Goal: Transaction & Acquisition: Purchase product/service

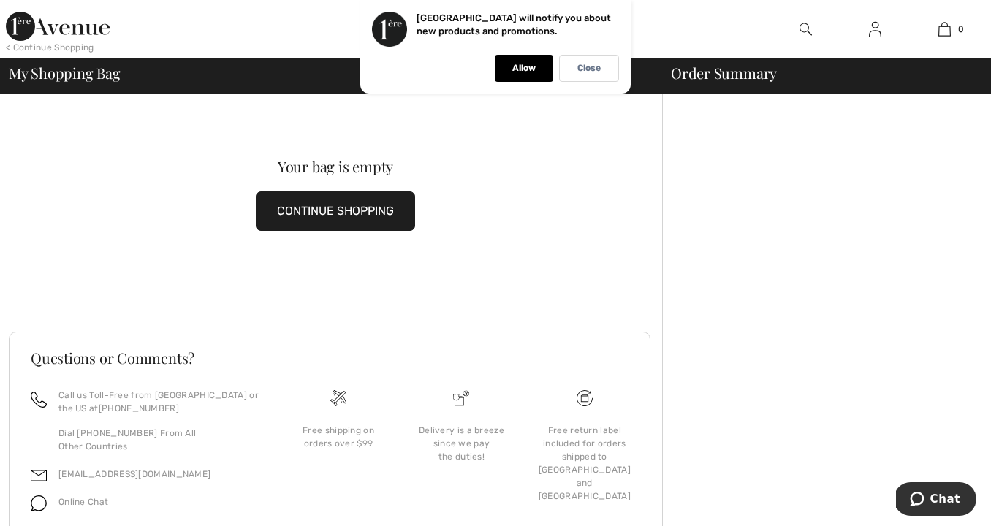
click at [876, 28] on img at bounding box center [875, 29] width 12 height 18
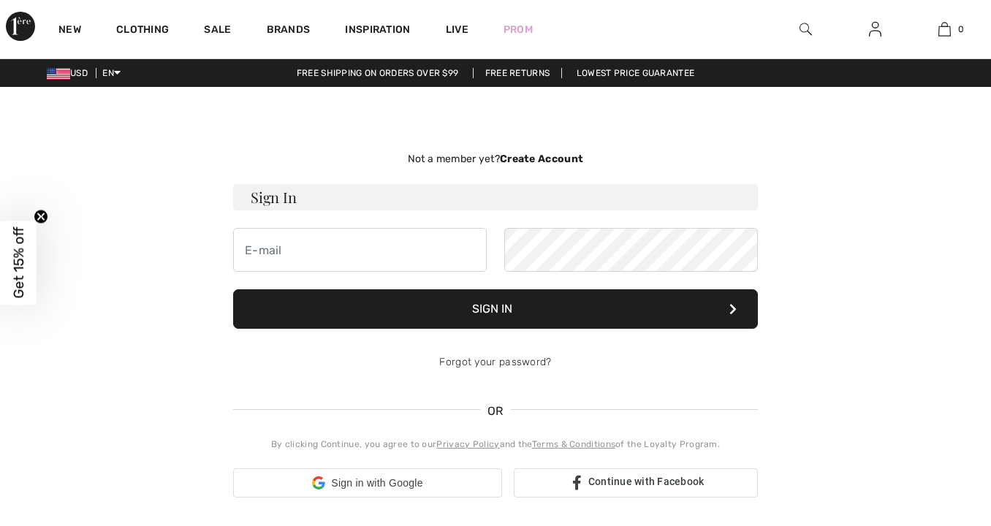
checkbox input "true"
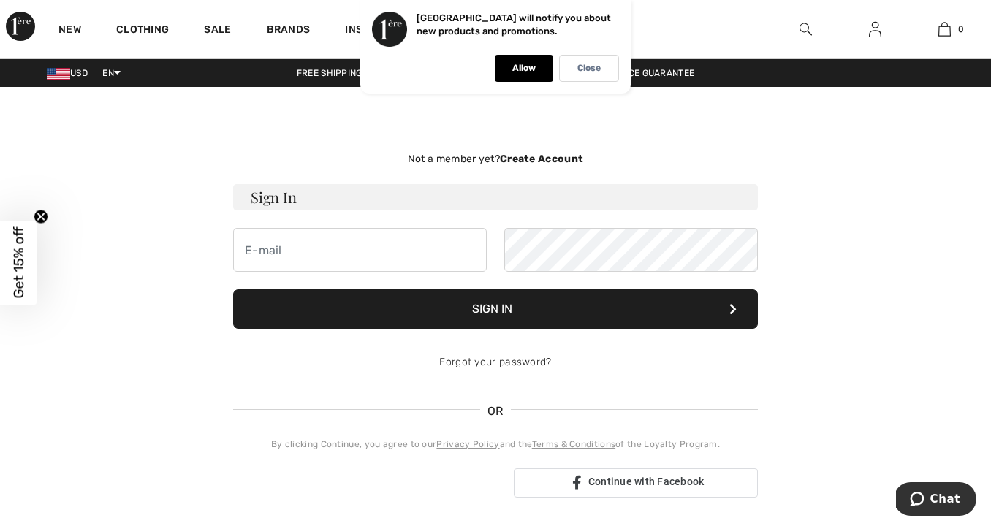
click at [659, 143] on div "Not a member yet? Create Account Sign In Sign In Forgot your password? OR" at bounding box center [496, 324] width 548 height 405
click at [878, 26] on img at bounding box center [875, 29] width 12 height 18
type input "francinerosen@aol.com"
click at [385, 312] on button "Sign In" at bounding box center [495, 309] width 525 height 39
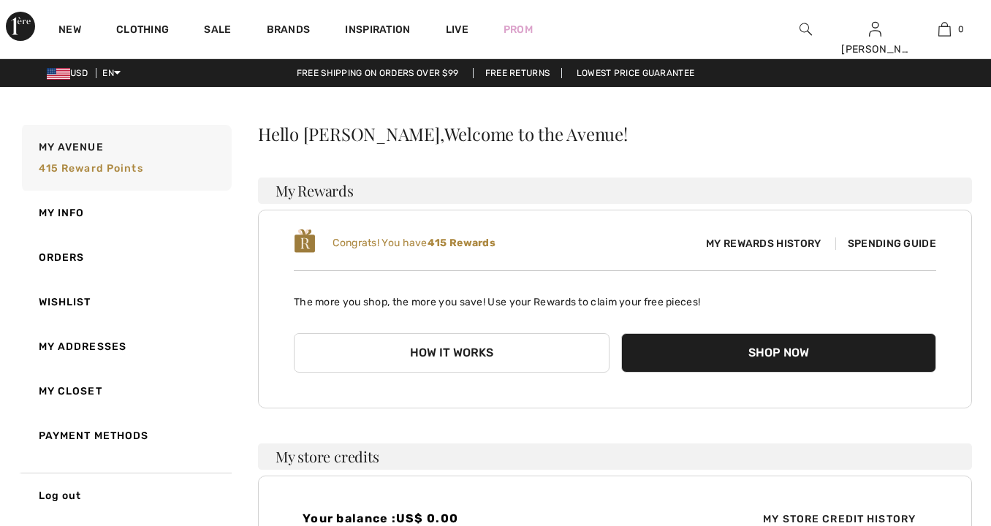
checkbox input "true"
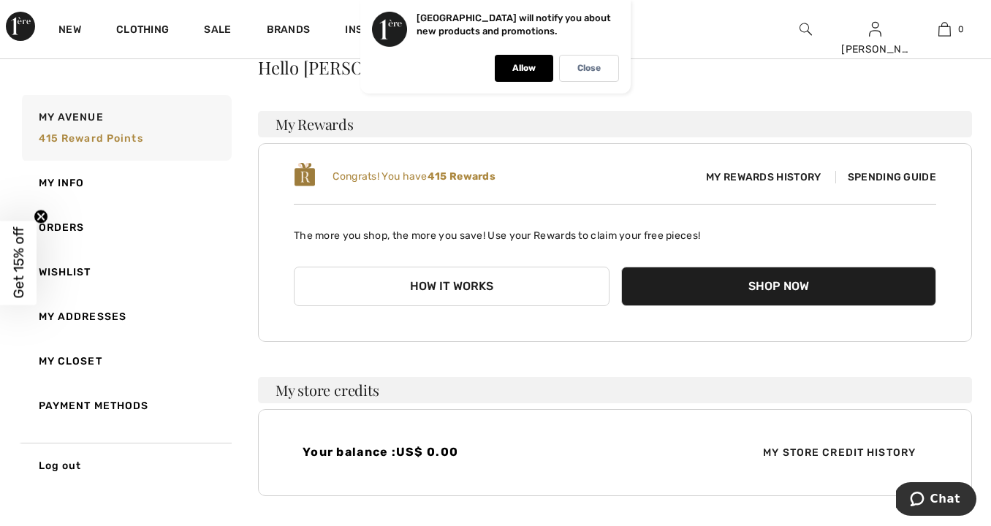
scroll to position [62, 0]
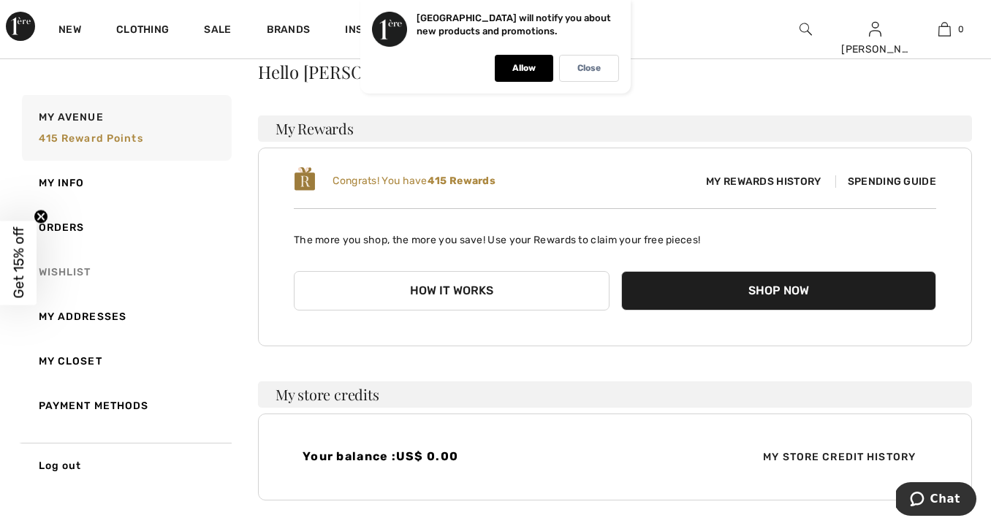
click at [64, 270] on link "Wishlist" at bounding box center [125, 272] width 213 height 45
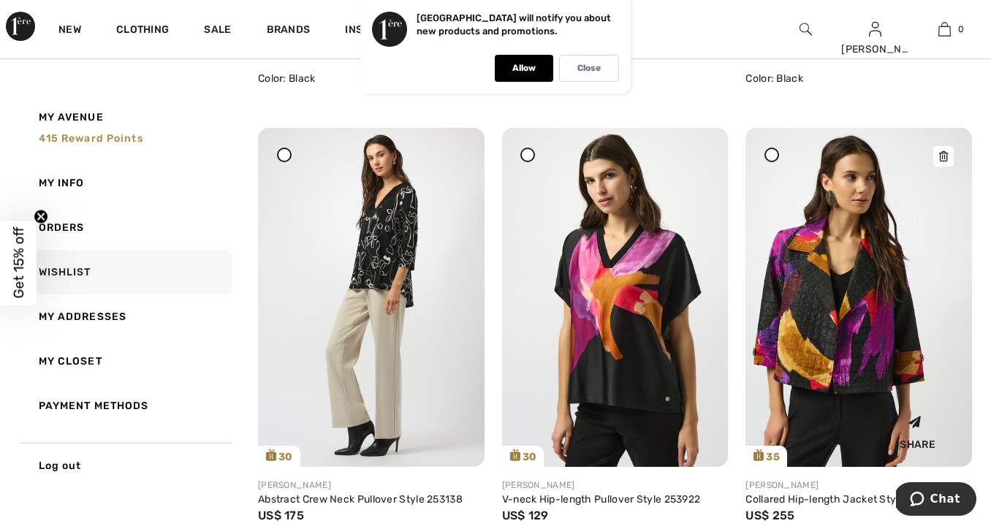
scroll to position [593, 0]
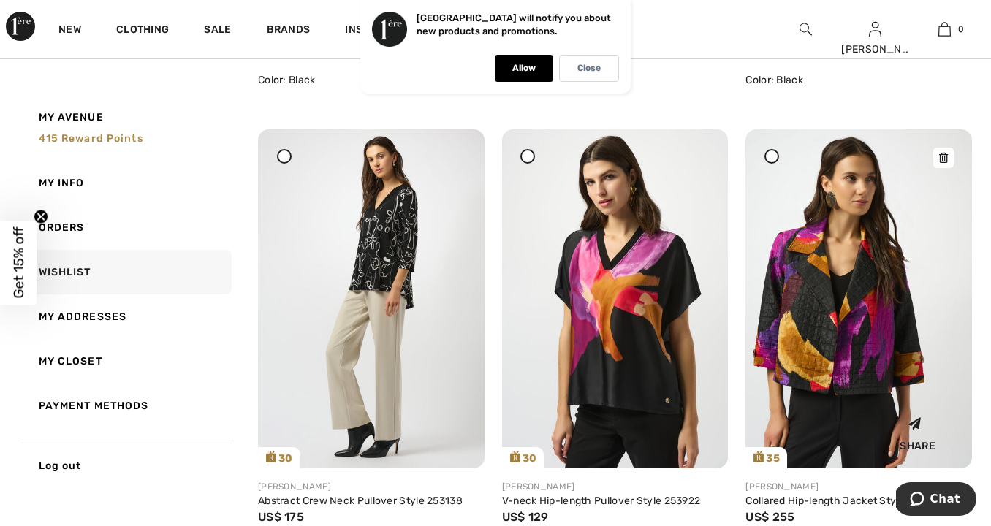
click at [869, 371] on img at bounding box center [859, 298] width 227 height 339
click at [851, 380] on img at bounding box center [859, 298] width 227 height 339
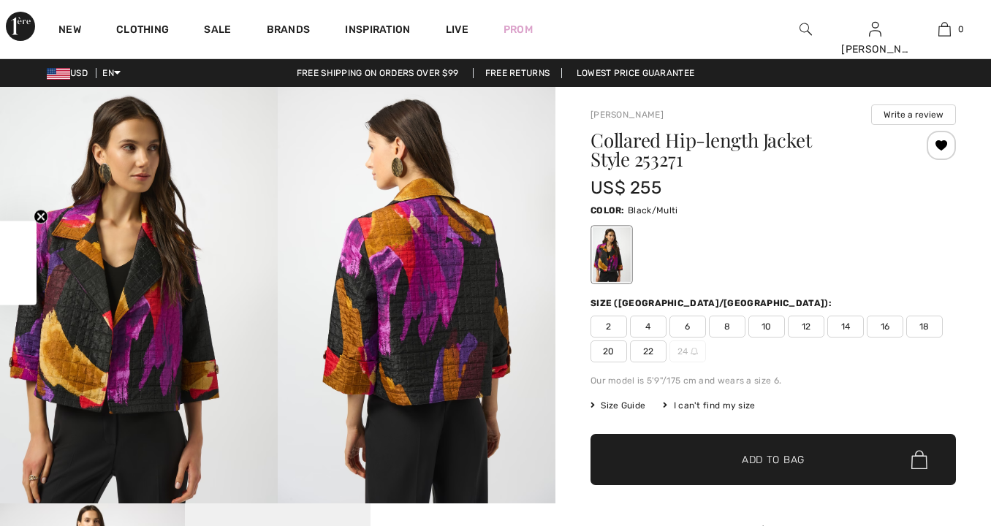
checkbox input "true"
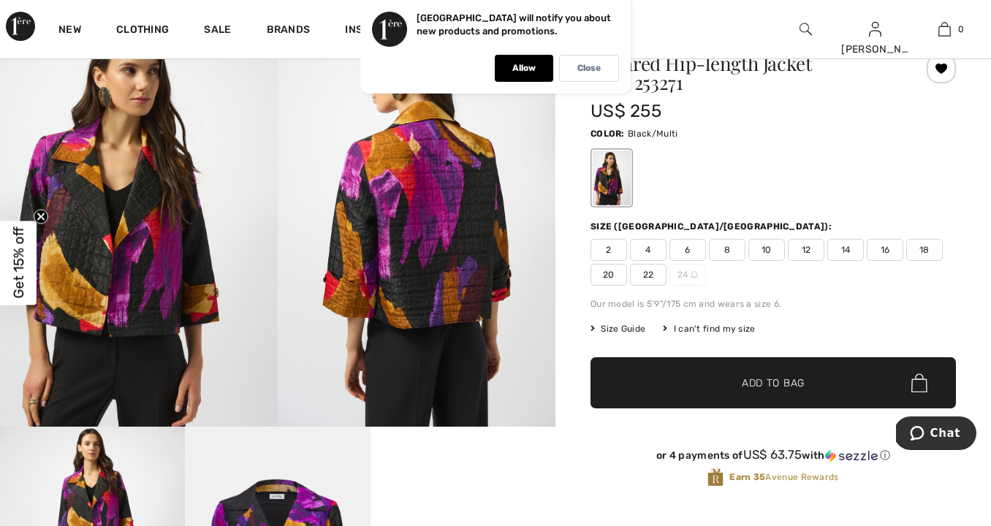
scroll to position [78, 0]
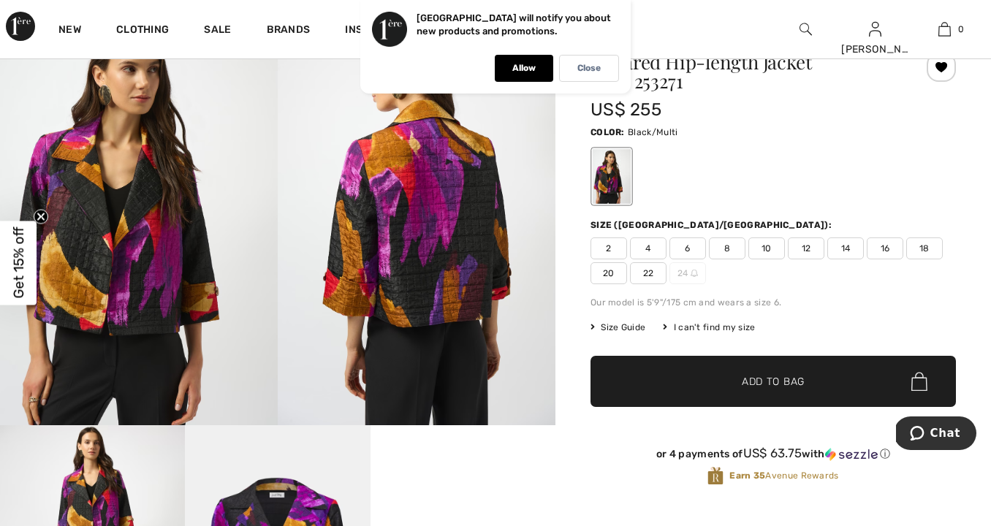
click at [617, 327] on span "Size Guide" at bounding box center [618, 327] width 55 height 13
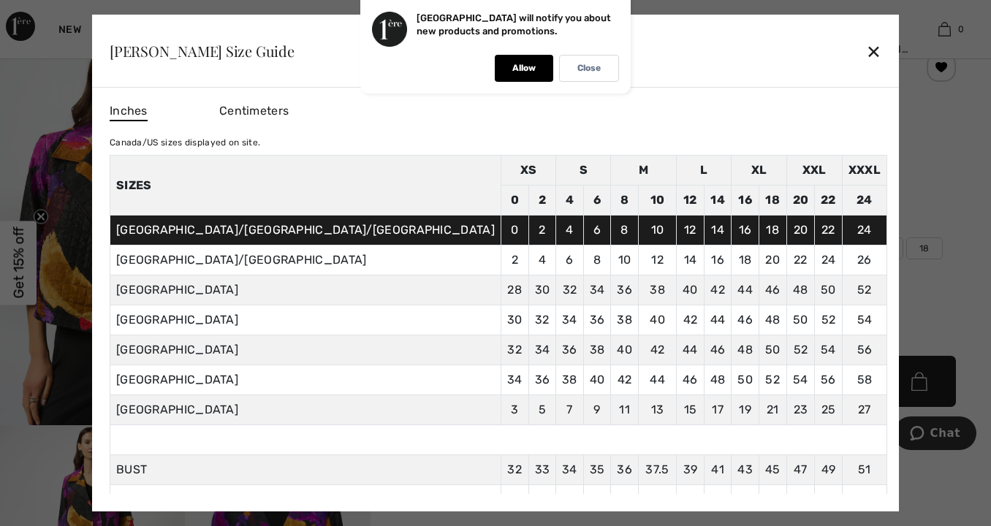
click at [801, 317] on div at bounding box center [495, 263] width 991 height 526
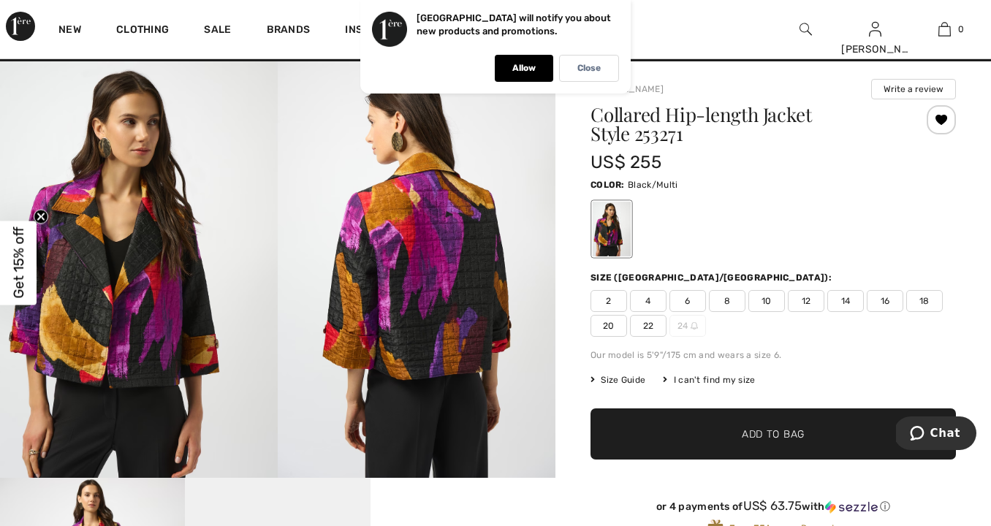
scroll to position [64, 0]
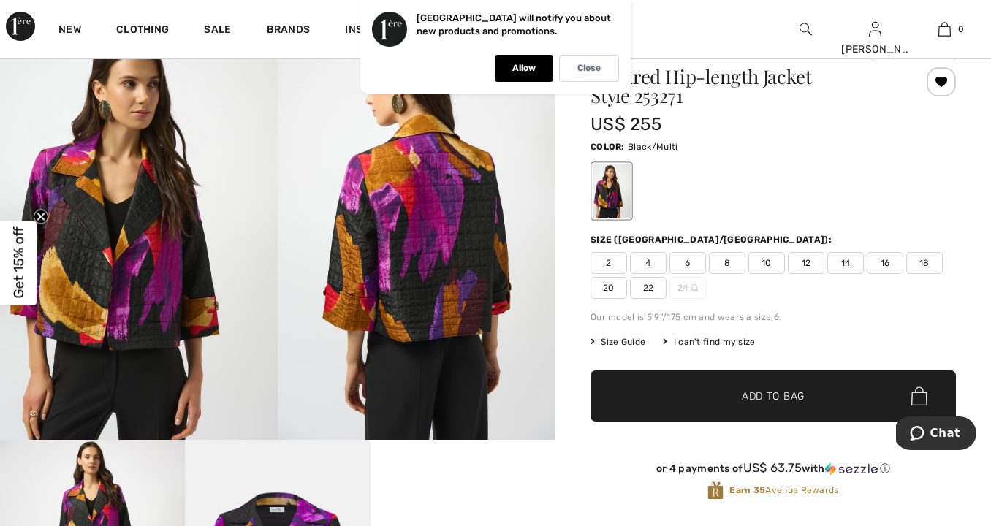
click at [608, 342] on span "Size Guide" at bounding box center [618, 342] width 55 height 13
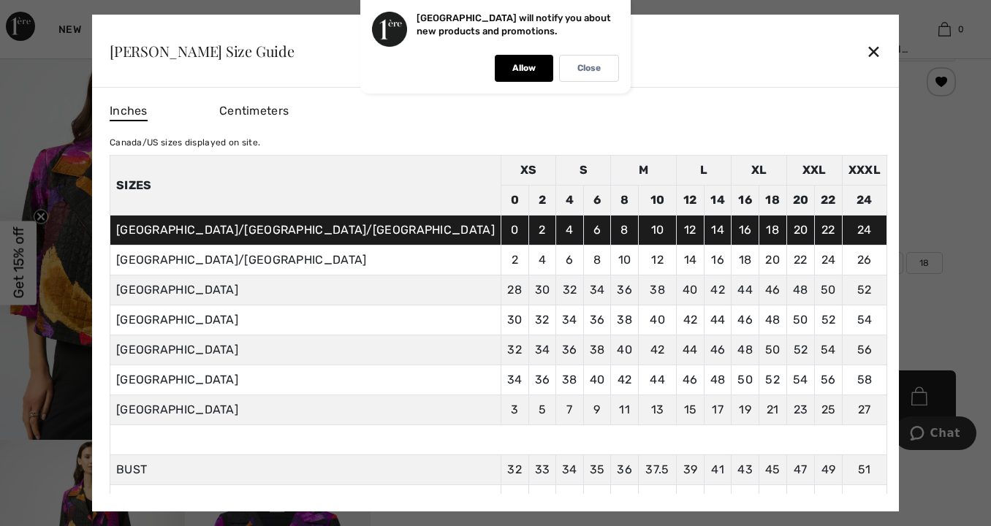
click at [820, 319] on div at bounding box center [495, 263] width 991 height 526
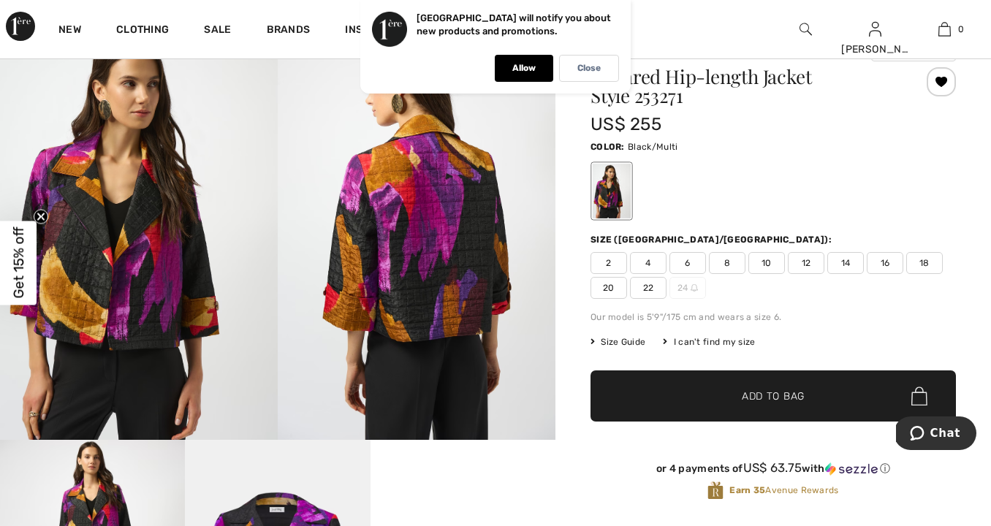
click at [628, 339] on span "Size Guide" at bounding box center [618, 342] width 55 height 13
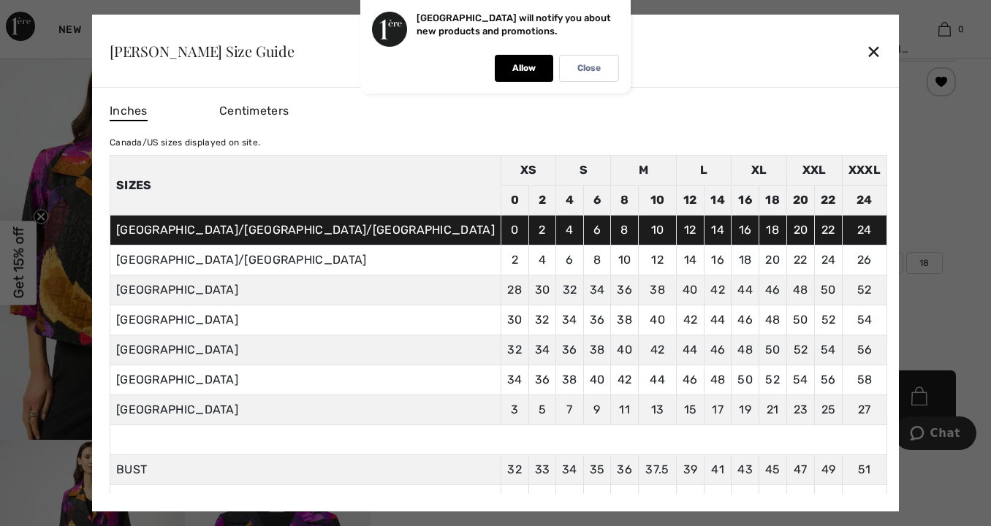
click at [816, 325] on div at bounding box center [495, 263] width 991 height 526
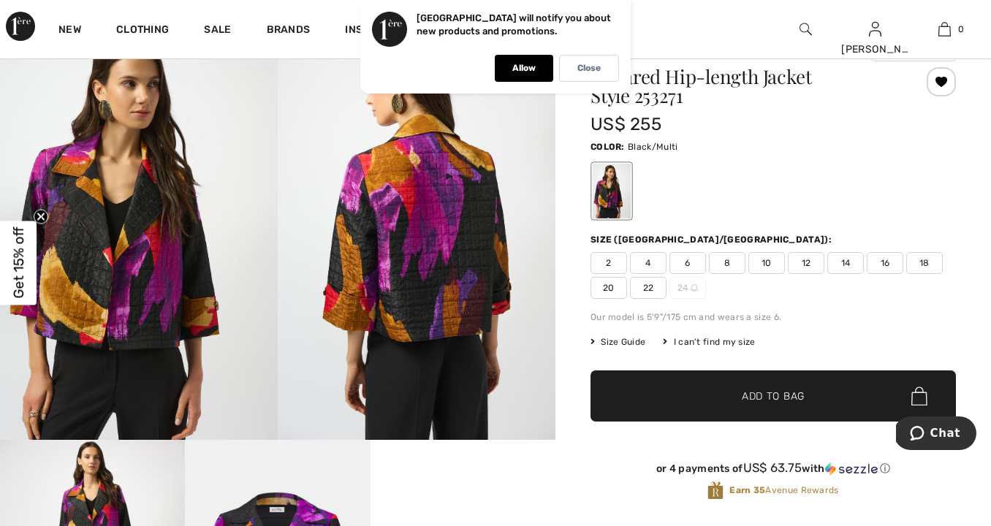
click at [919, 265] on span "18" at bounding box center [925, 263] width 37 height 22
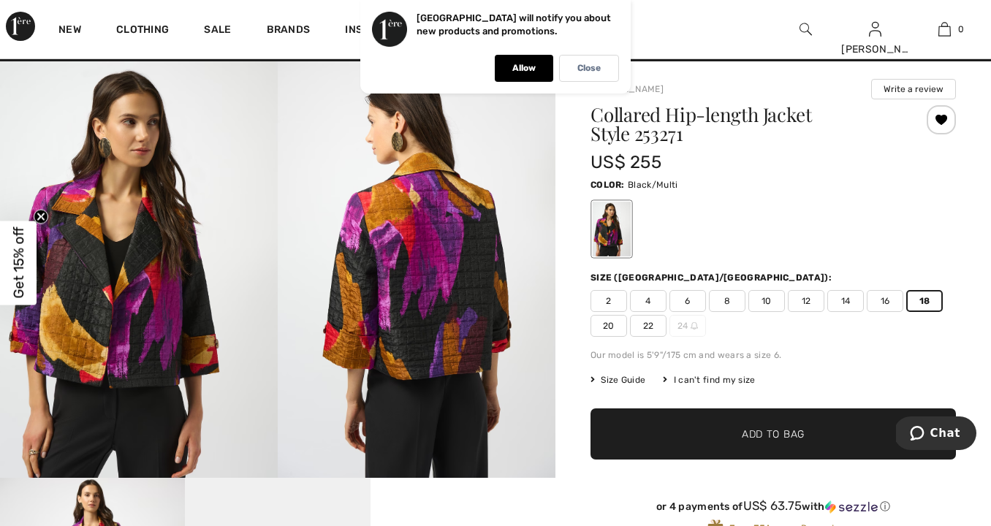
scroll to position [26, 0]
click at [746, 433] on span "Add to Bag" at bounding box center [773, 434] width 63 height 15
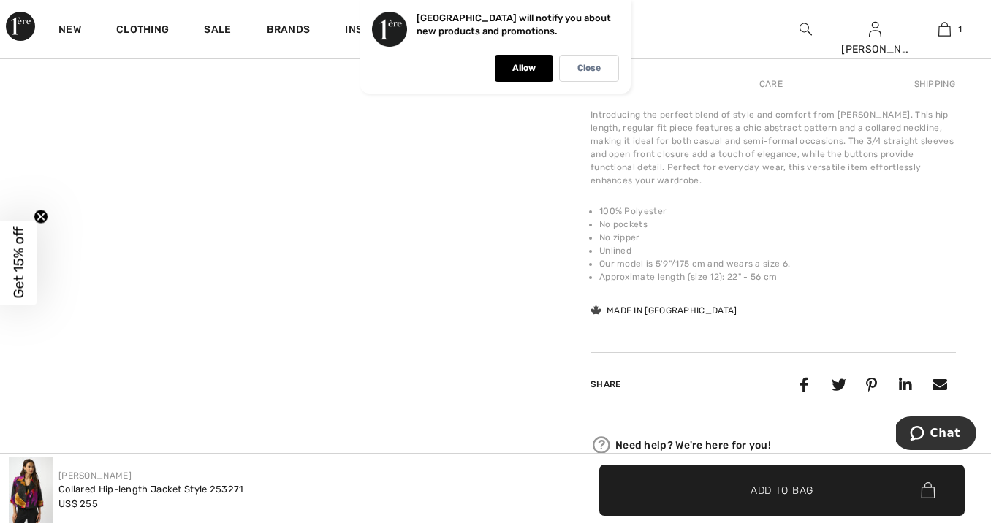
scroll to position [883, 0]
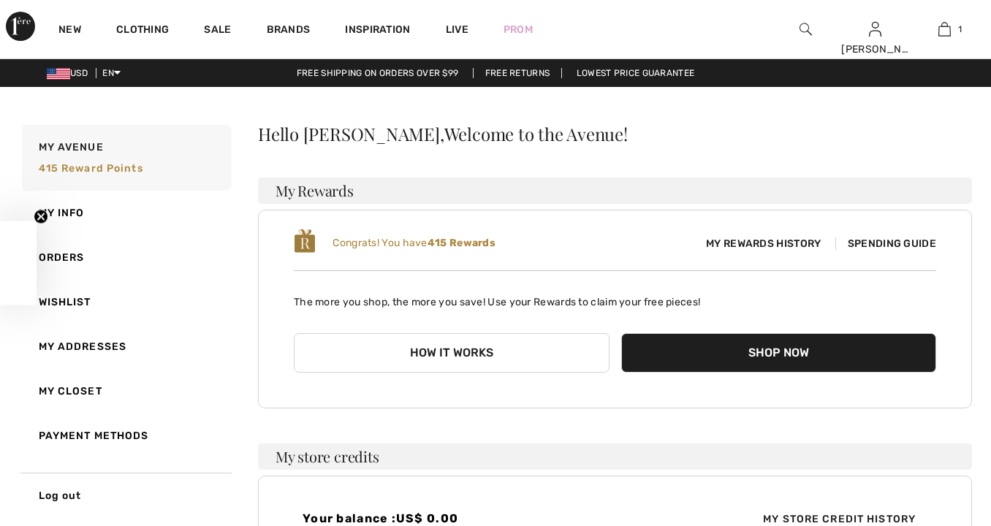
scroll to position [314, 0]
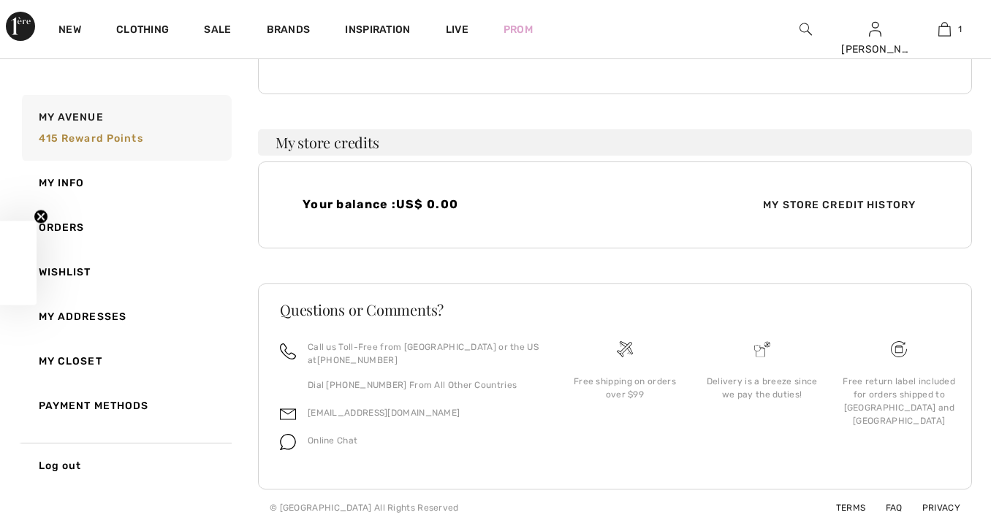
checkbox input "true"
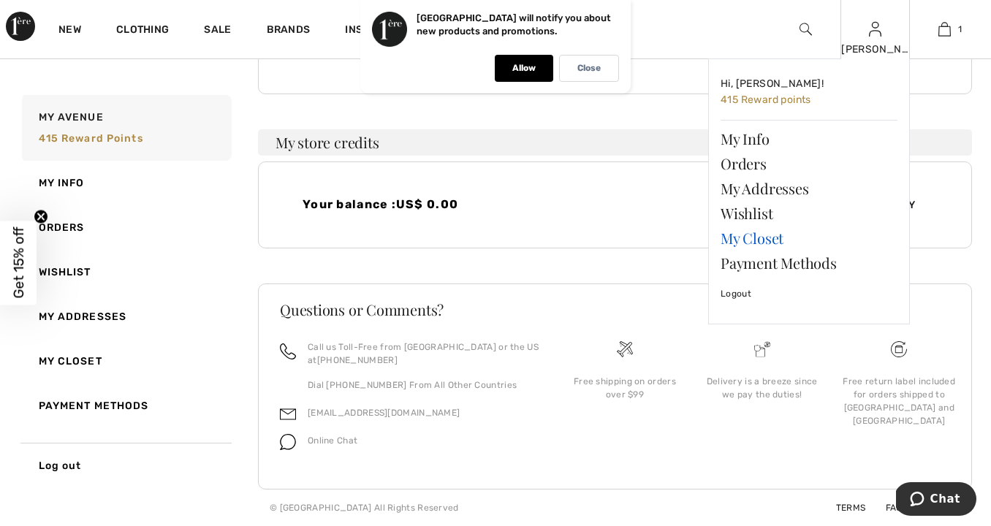
drag, startPoint x: 757, startPoint y: 215, endPoint x: 733, endPoint y: 234, distance: 30.7
click at [757, 215] on link "Wishlist" at bounding box center [809, 213] width 177 height 25
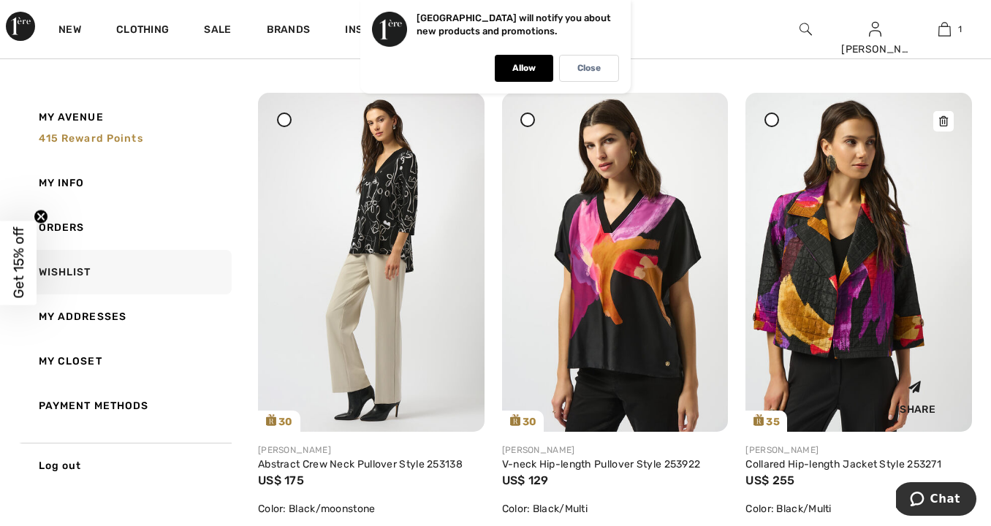
scroll to position [629, 0]
click at [657, 311] on img at bounding box center [615, 262] width 227 height 339
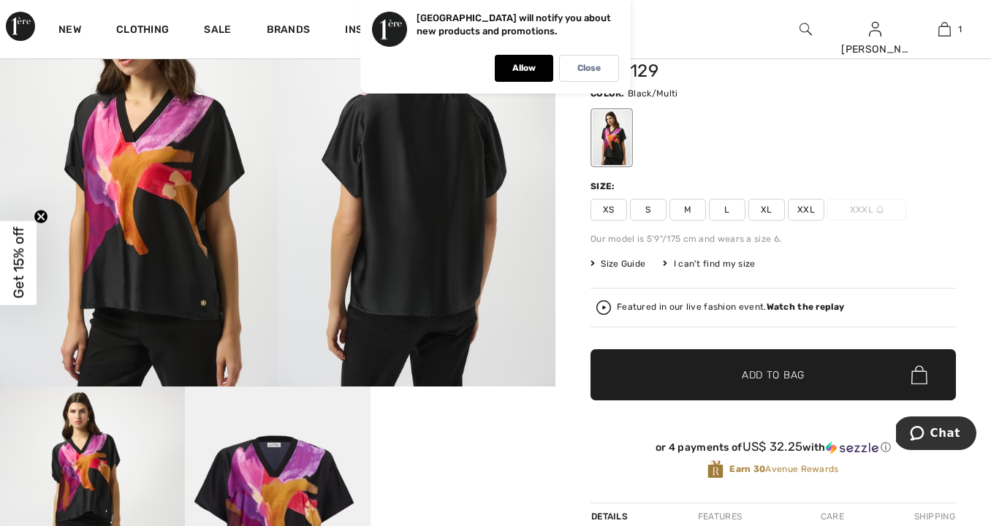
scroll to position [135, 0]
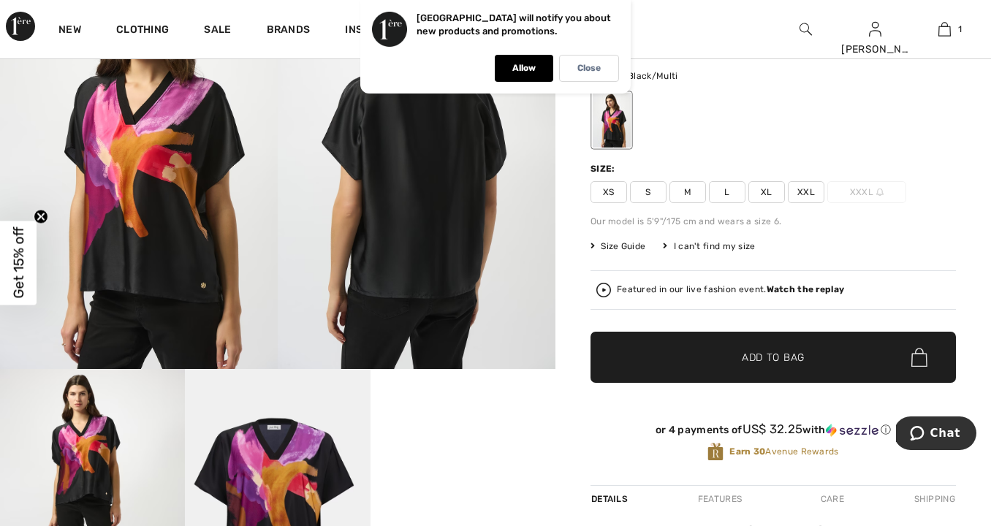
click at [629, 246] on span "Size Guide" at bounding box center [618, 246] width 55 height 13
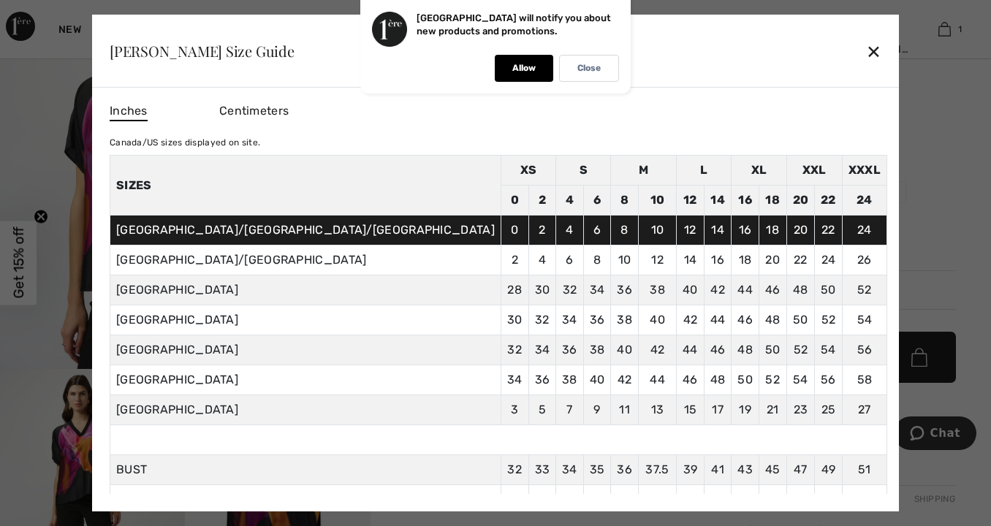
click at [899, 232] on div at bounding box center [495, 263] width 991 height 526
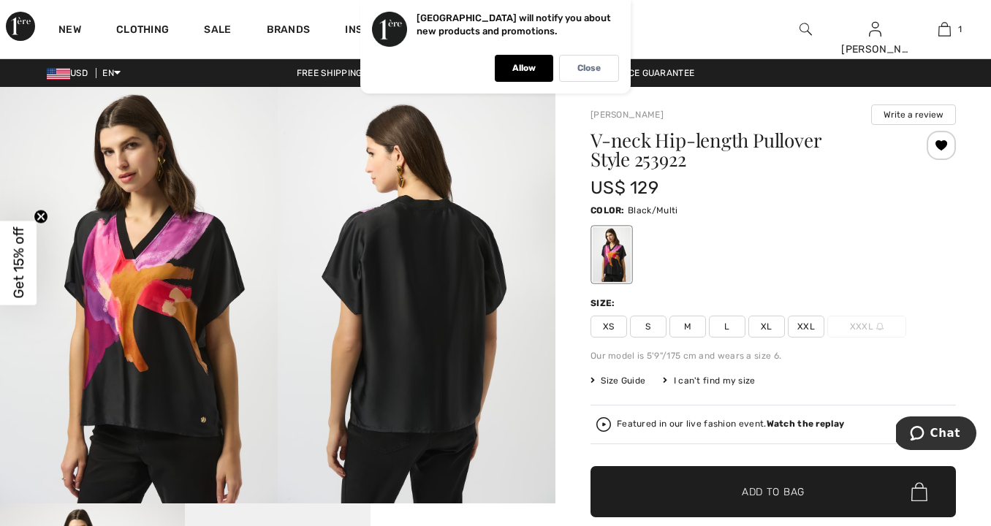
scroll to position [0, 0]
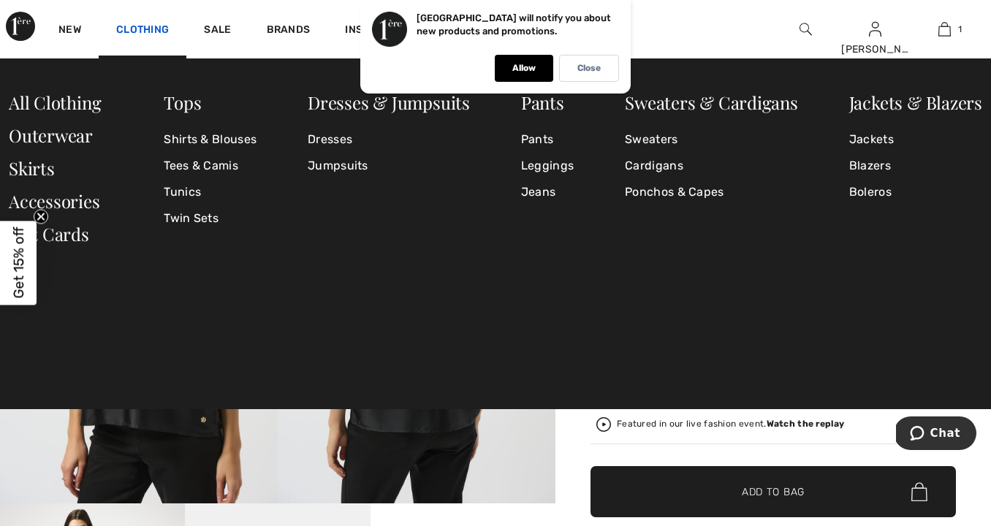
click at [142, 29] on link "Clothing" at bounding box center [142, 30] width 53 height 15
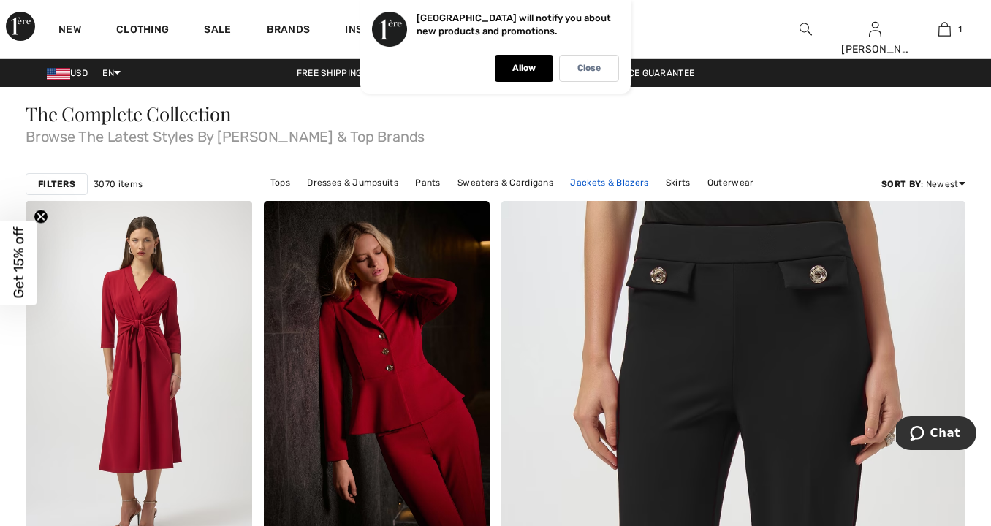
click at [594, 184] on link "Jackets & Blazers" at bounding box center [609, 182] width 93 height 19
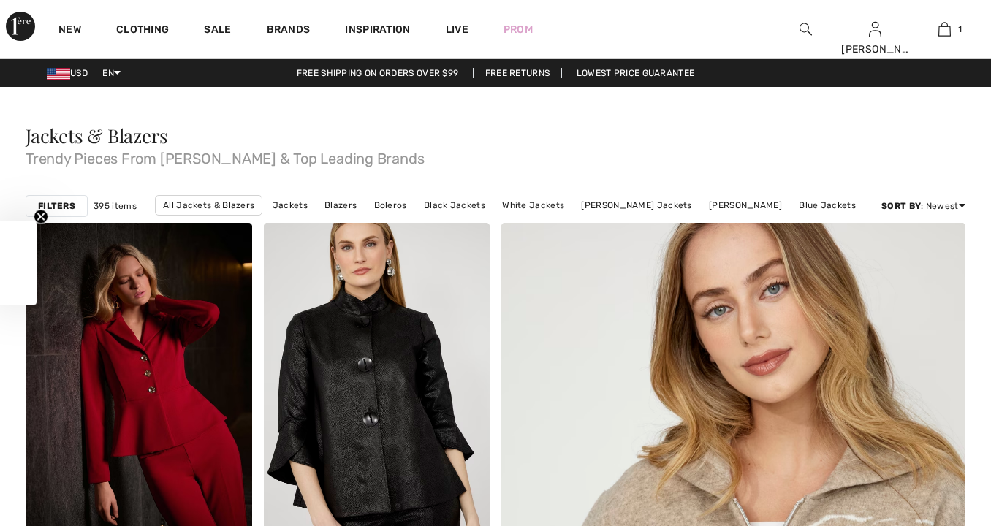
checkbox input "true"
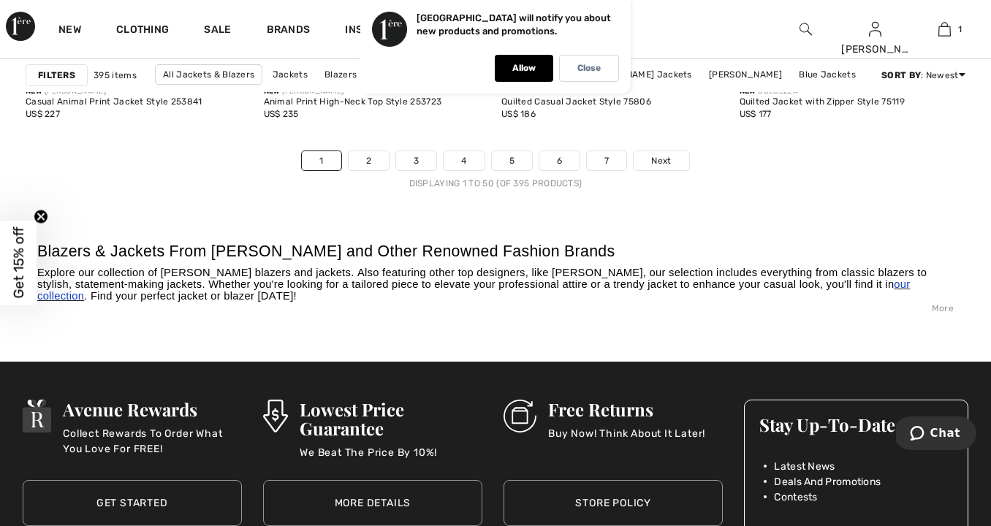
scroll to position [6439, 0]
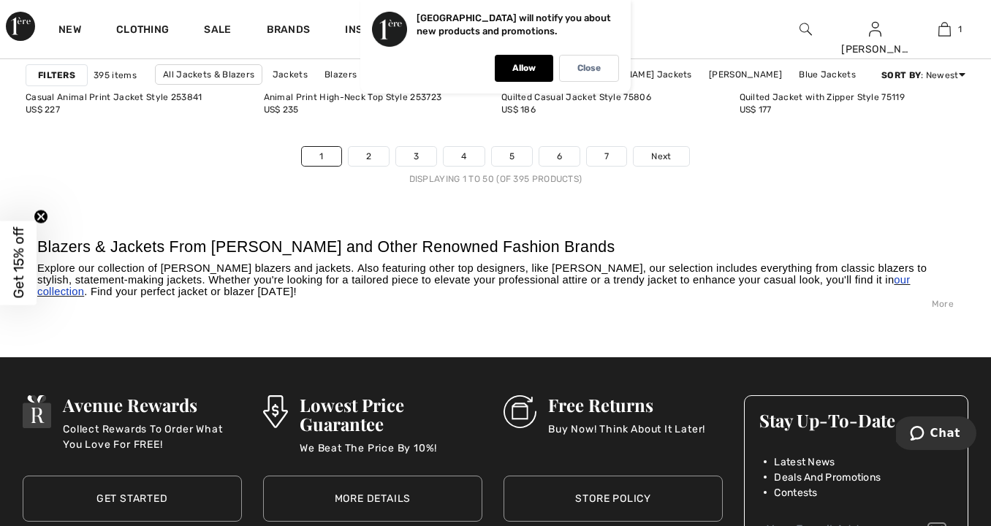
drag, startPoint x: 371, startPoint y: 156, endPoint x: 371, endPoint y: 169, distance: 12.4
click at [371, 156] on link "2" at bounding box center [369, 156] width 40 height 19
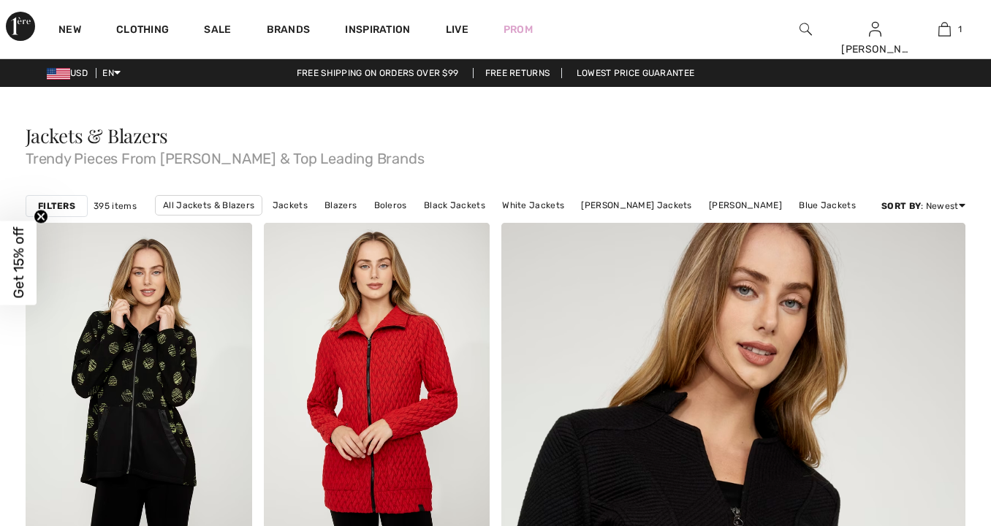
checkbox input "true"
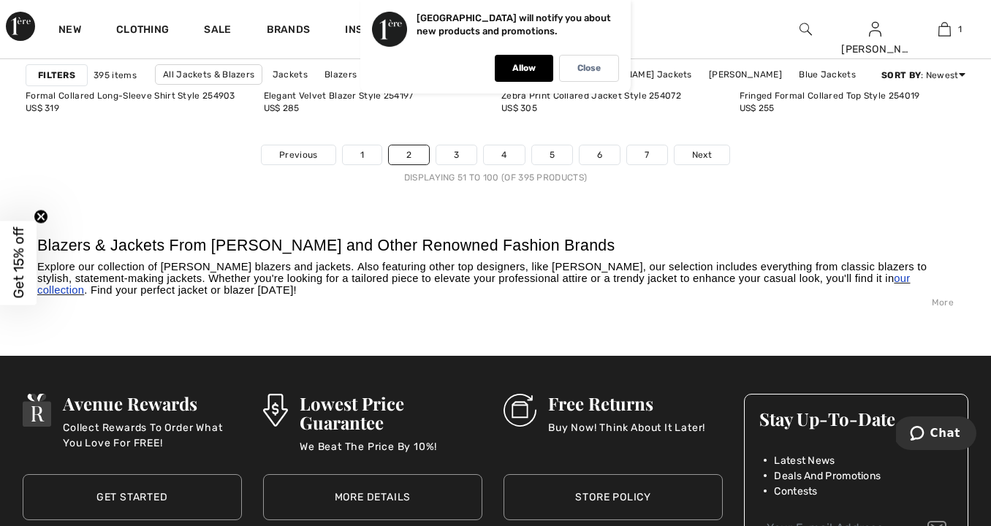
scroll to position [6445, 0]
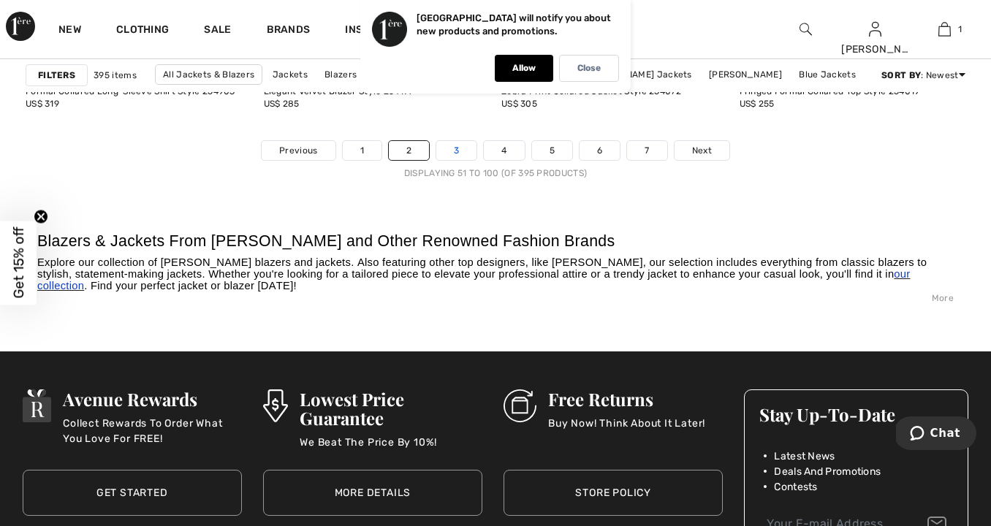
click at [453, 151] on link "3" at bounding box center [456, 150] width 40 height 19
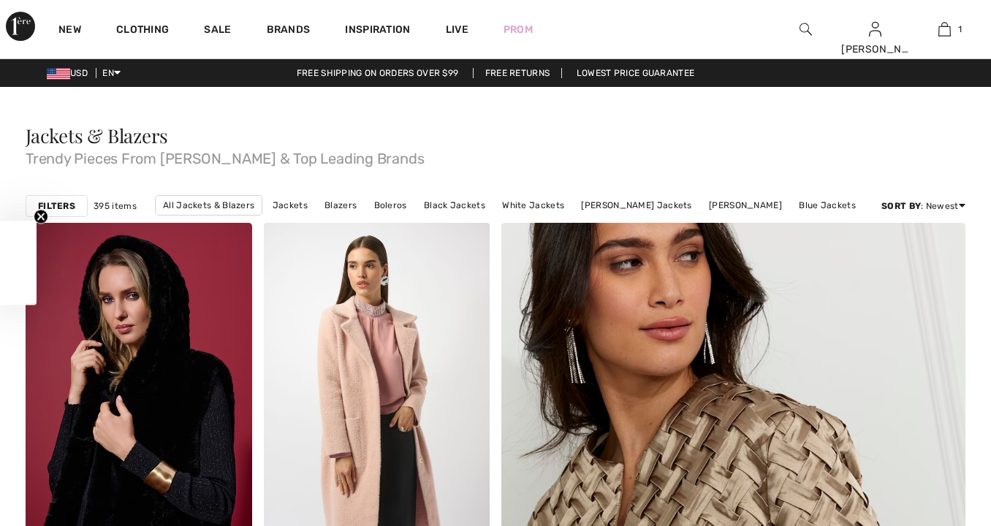
checkbox input "true"
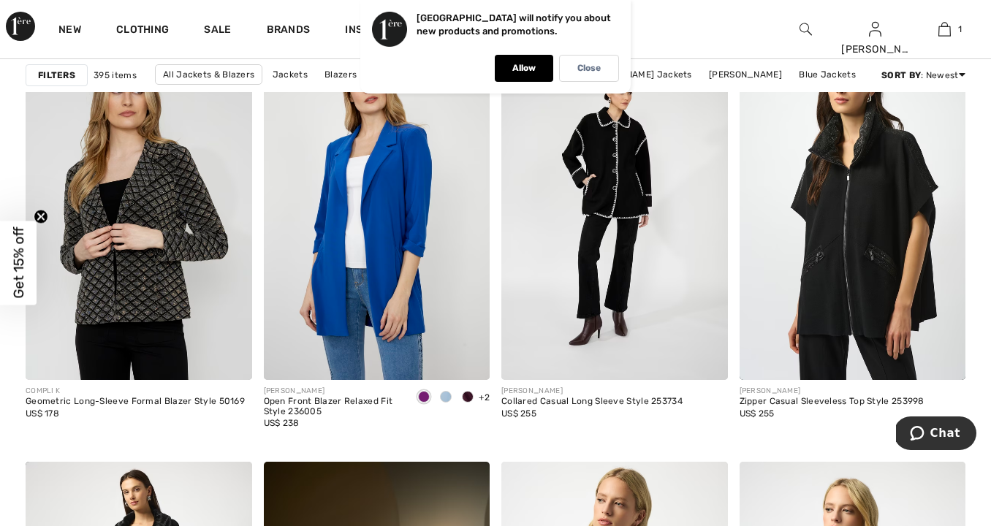
scroll to position [1024, 0]
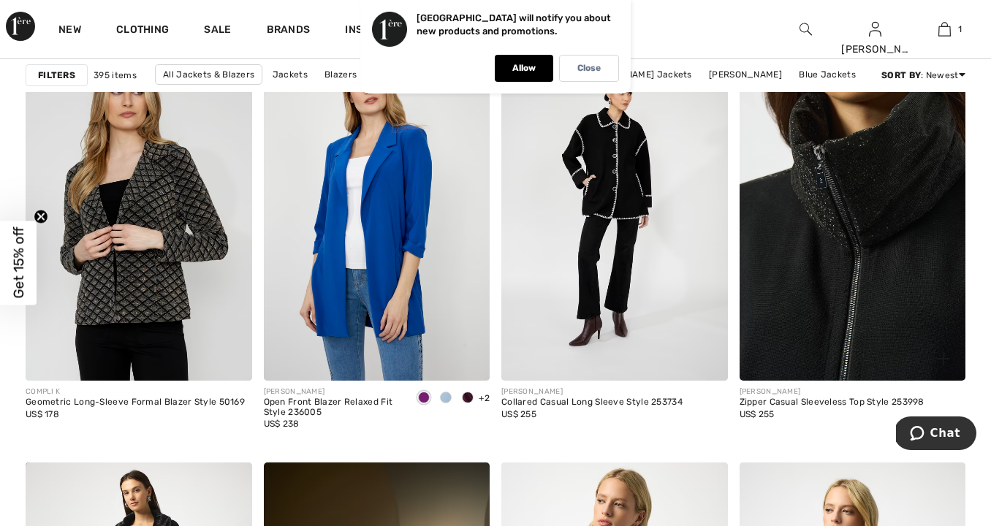
click at [872, 186] on img at bounding box center [853, 211] width 227 height 339
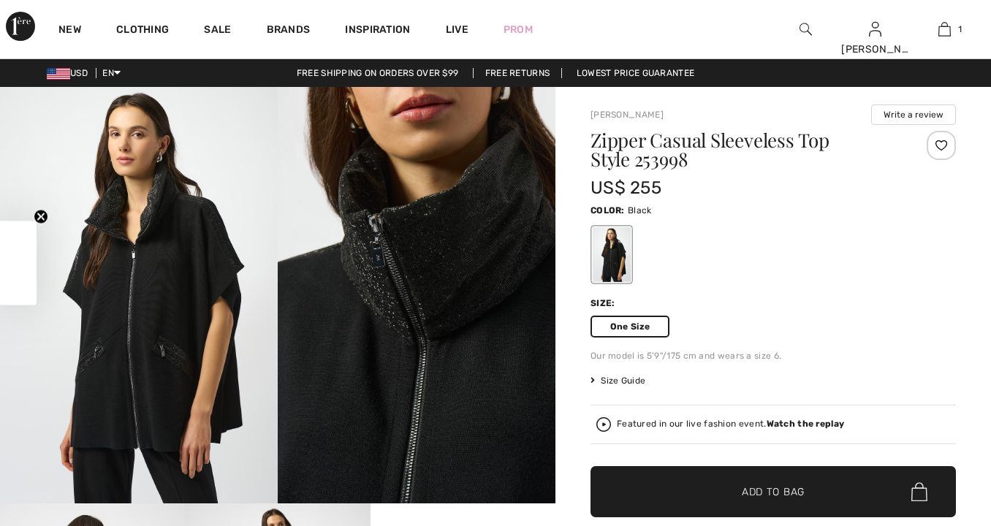
scroll to position [156, 0]
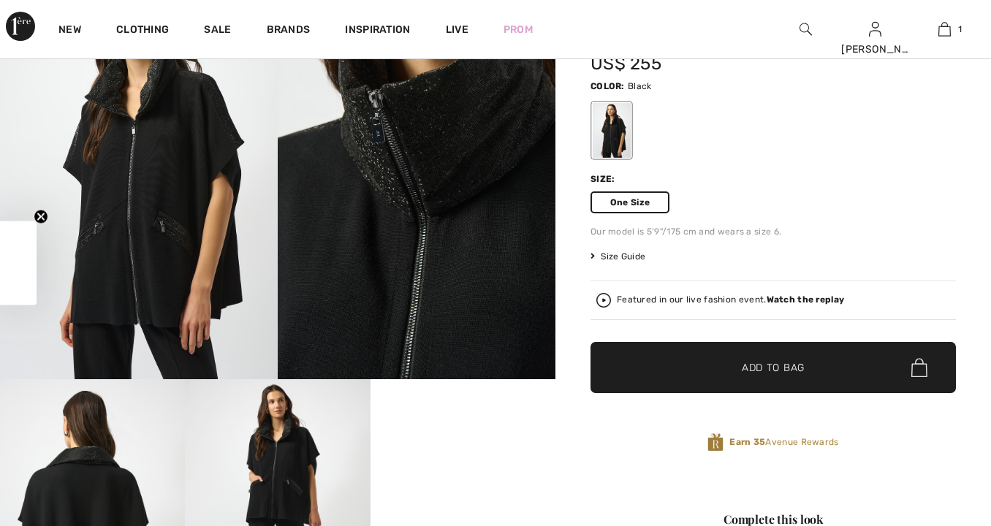
checkbox input "true"
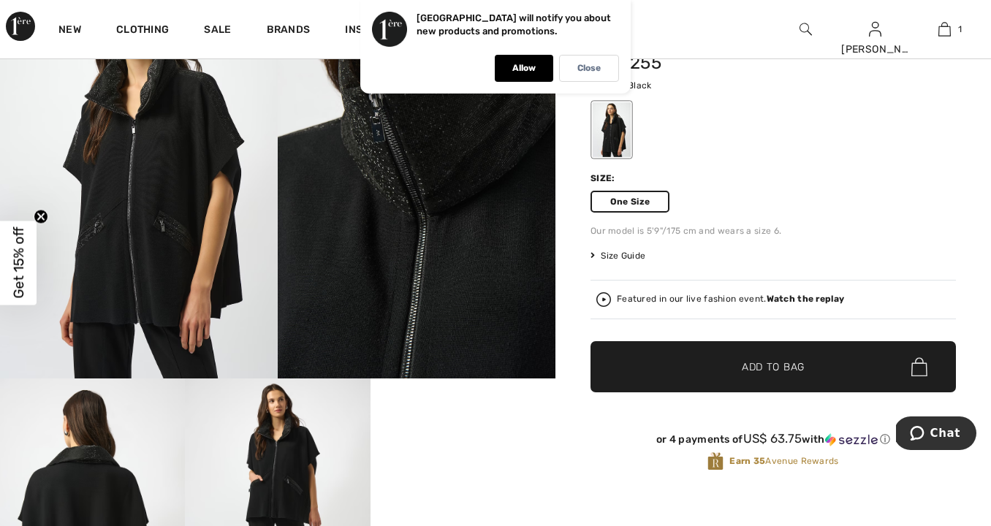
scroll to position [126, 0]
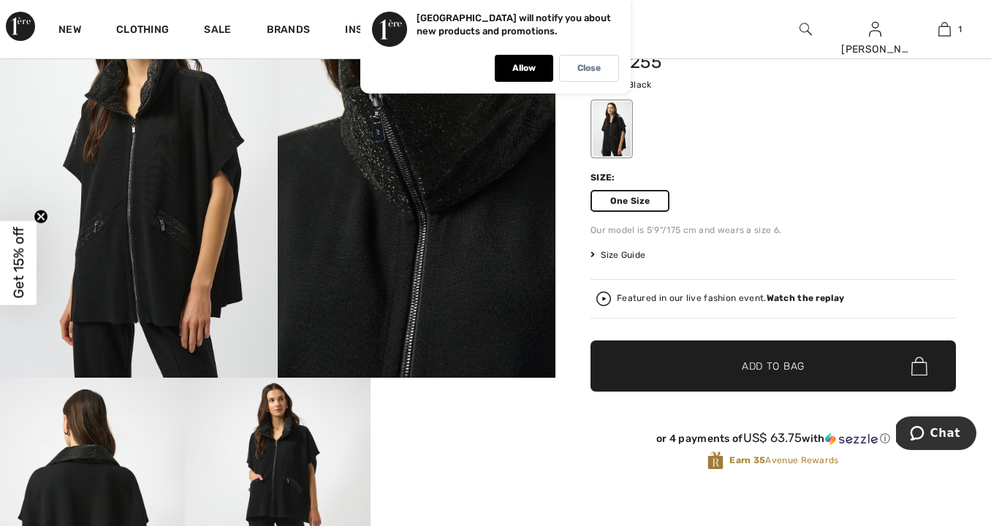
click at [632, 255] on span "Size Guide" at bounding box center [618, 255] width 55 height 13
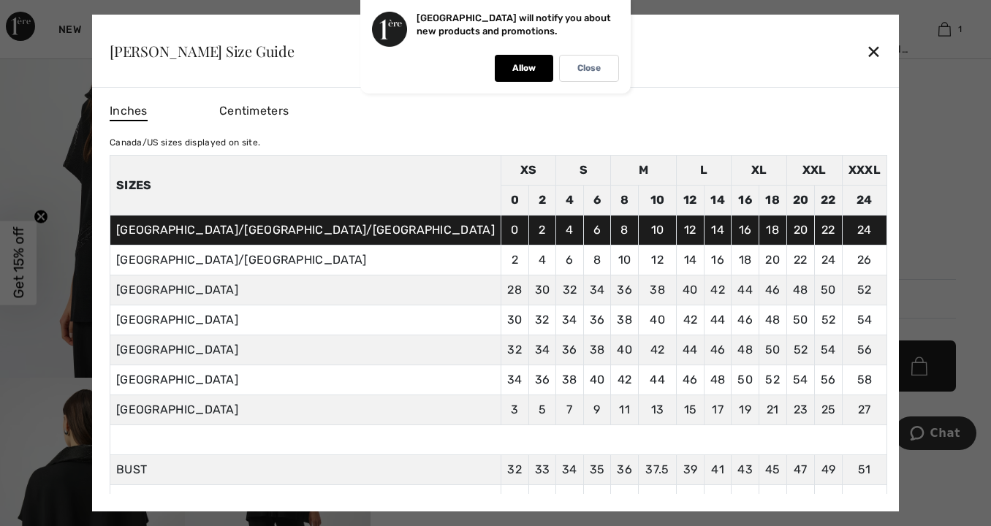
click at [826, 167] on div at bounding box center [495, 263] width 991 height 526
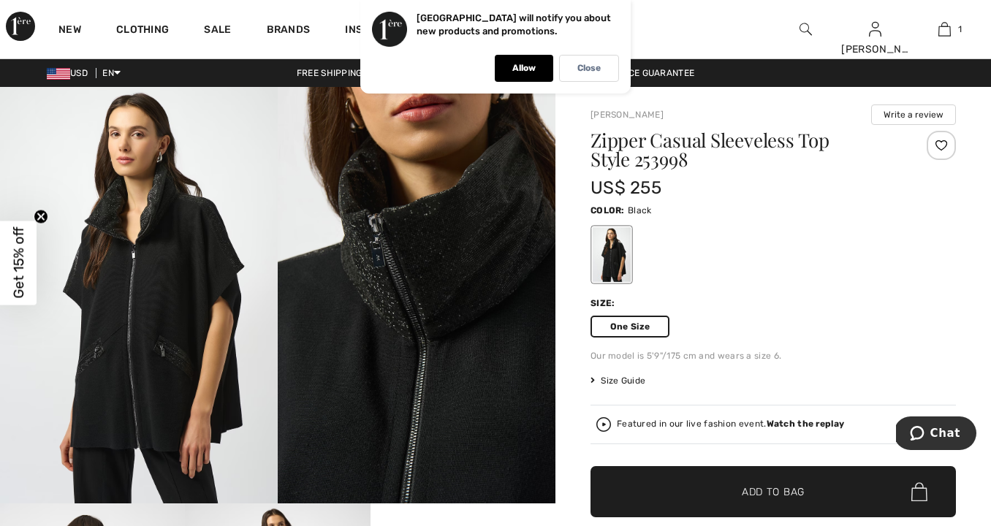
scroll to position [0, 0]
click at [750, 496] on span "Add to Bag" at bounding box center [773, 492] width 63 height 15
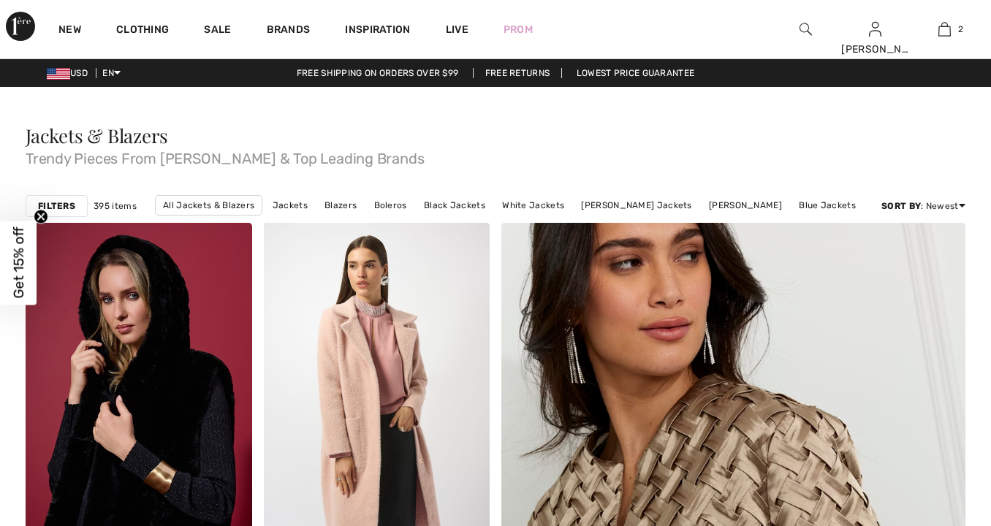
checkbox input "true"
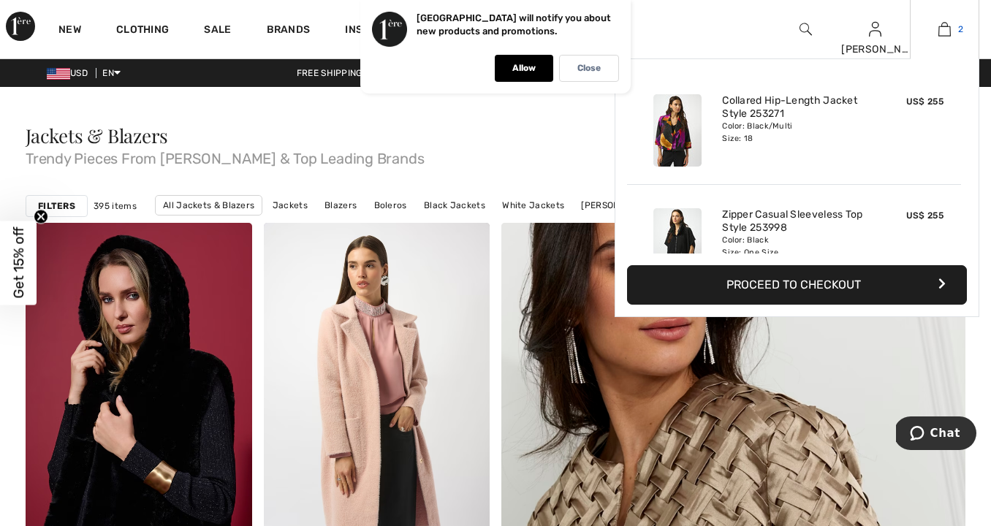
click at [941, 26] on img at bounding box center [945, 29] width 12 height 18
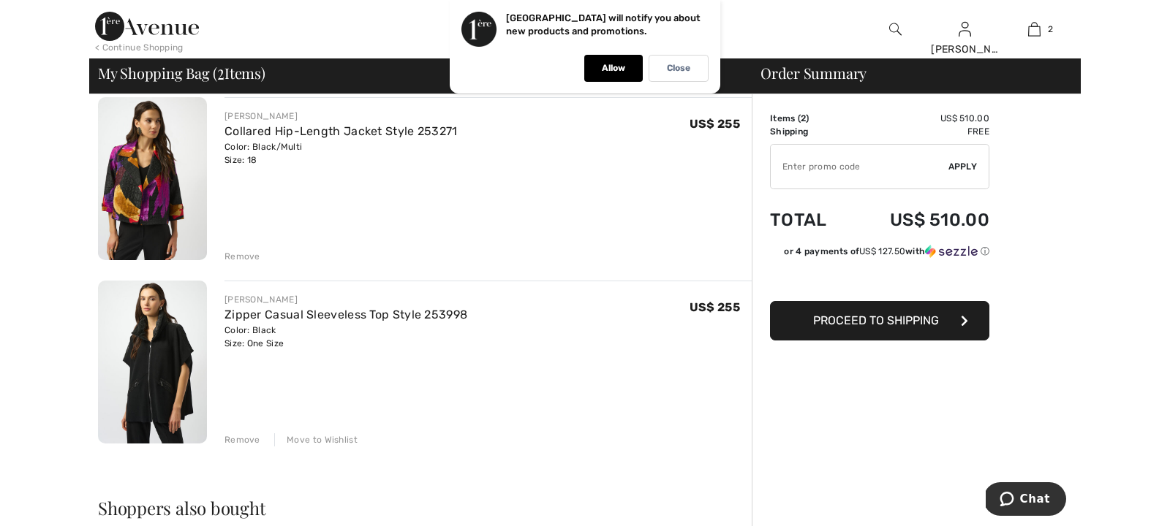
scroll to position [121, 0]
